Goal: Information Seeking & Learning: Learn about a topic

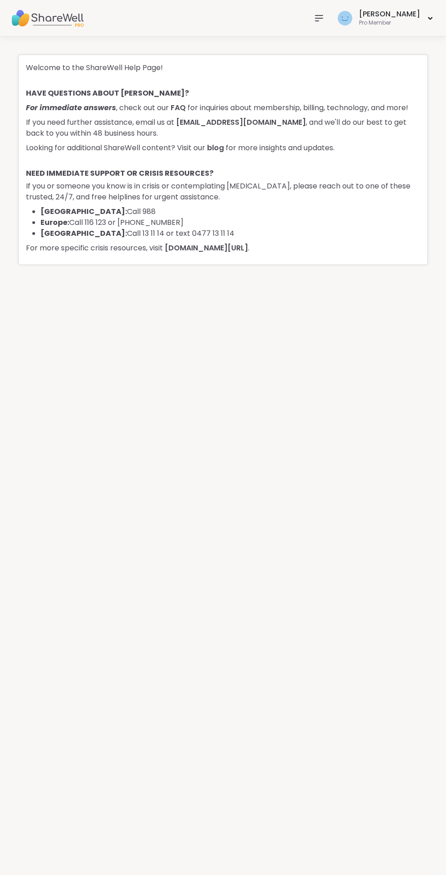
click at [338, 40] on div "Welcome to the ShareWell Help Page! HAVE QUESTIONS ABOUT SHAREWELL? For immedia…" at bounding box center [223, 455] width 446 height 838
click at [323, 18] on icon at bounding box center [318, 17] width 7 height 5
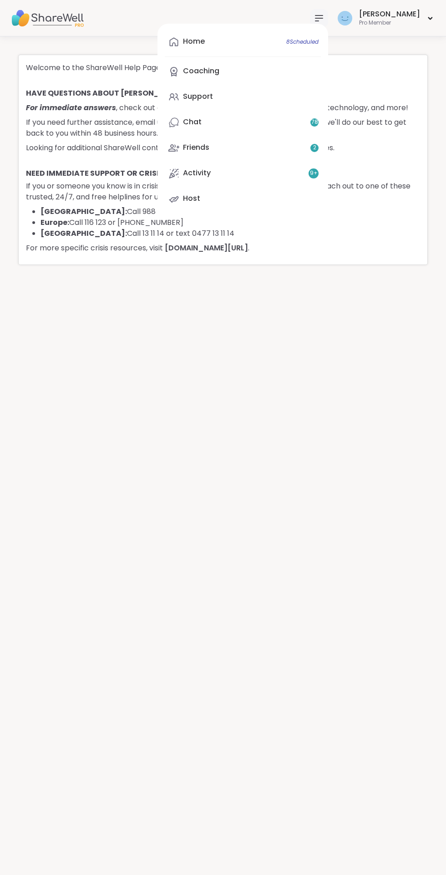
scroll to position [9, 0]
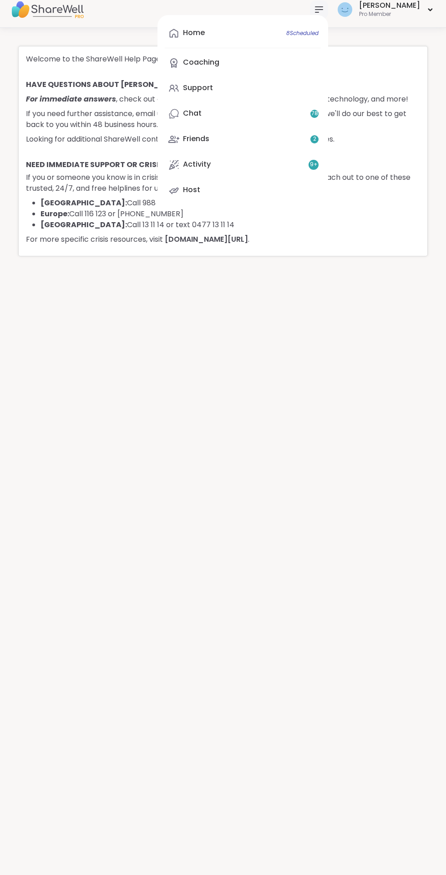
click at [326, 434] on div "Welcome to the ShareWell Help Page! HAVE QUESTIONS ABOUT SHAREWELL? For immedia…" at bounding box center [223, 447] width 446 height 838
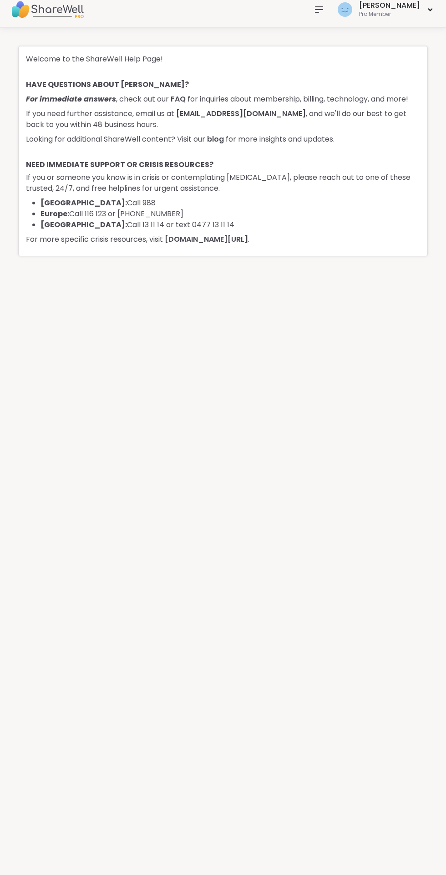
click at [324, 10] on icon at bounding box center [319, 9] width 11 height 11
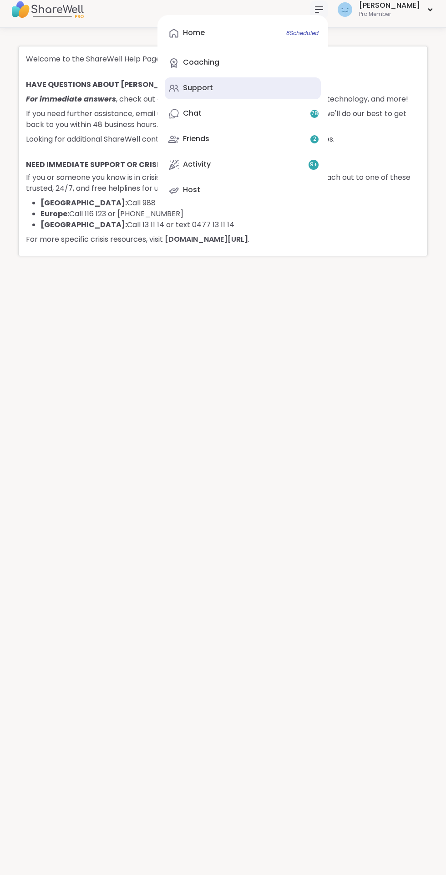
click at [213, 90] on div "Support" at bounding box center [198, 88] width 30 height 10
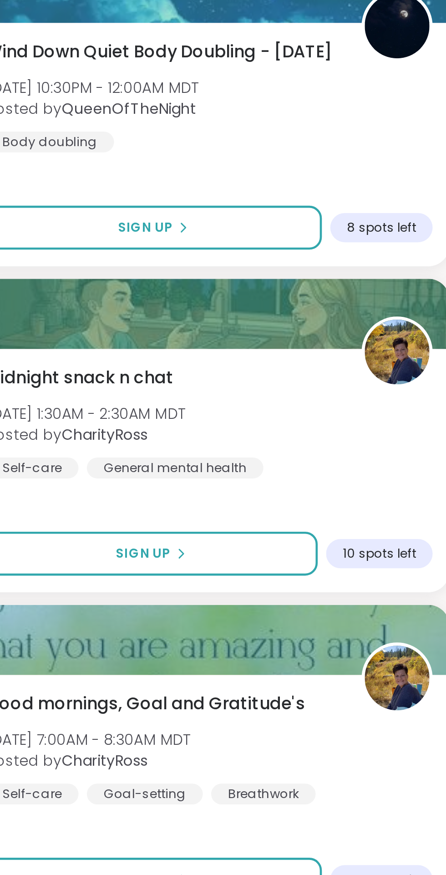
scroll to position [130, 0]
